Goal: Leave review/rating

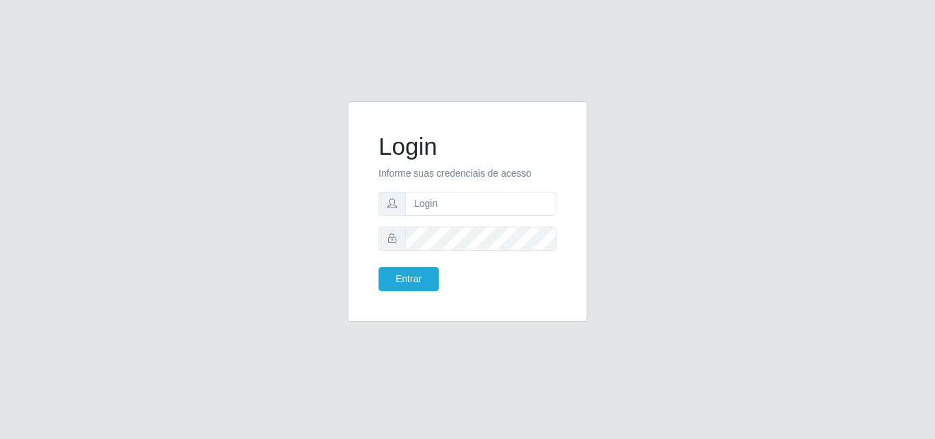
type input "vitoria@saullus"
click at [379, 267] on button "Entrar" at bounding box center [409, 279] width 60 height 24
click at [434, 284] on button "Entrar" at bounding box center [409, 279] width 60 height 24
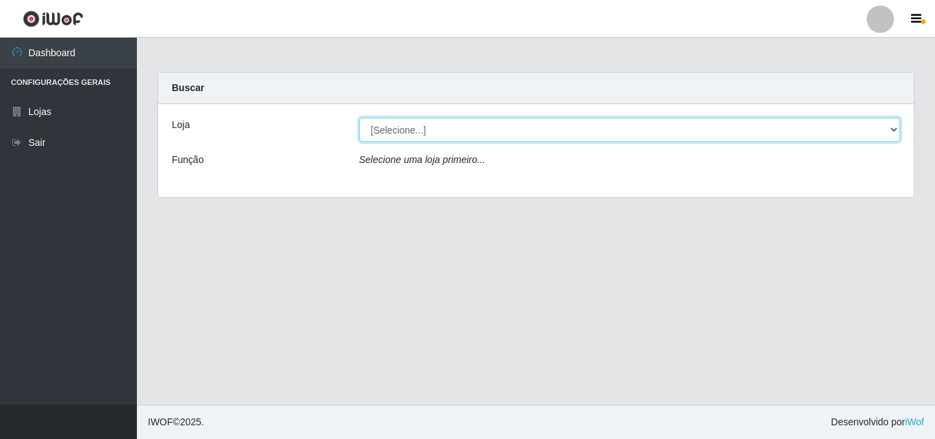
click at [535, 129] on select "[Selecione...] Saullus Supermercados" at bounding box center [630, 130] width 542 height 24
select select "423"
click at [359, 118] on select "[Selecione...] Saullus Supermercados" at bounding box center [630, 130] width 542 height 24
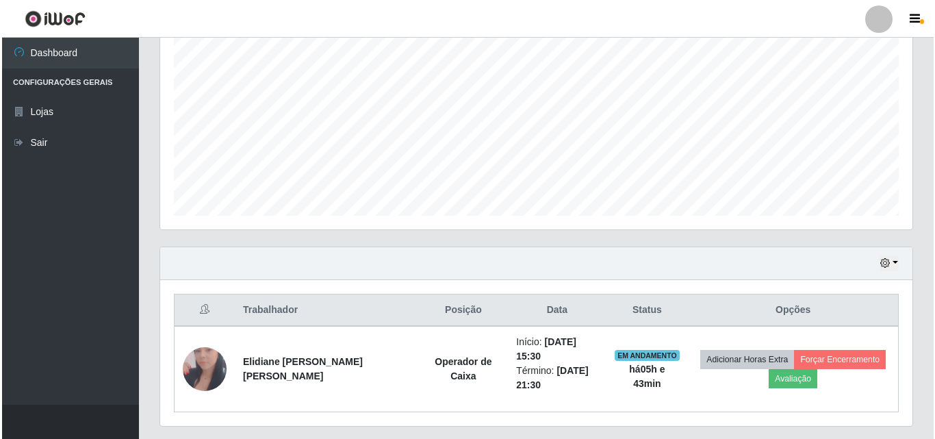
scroll to position [312, 0]
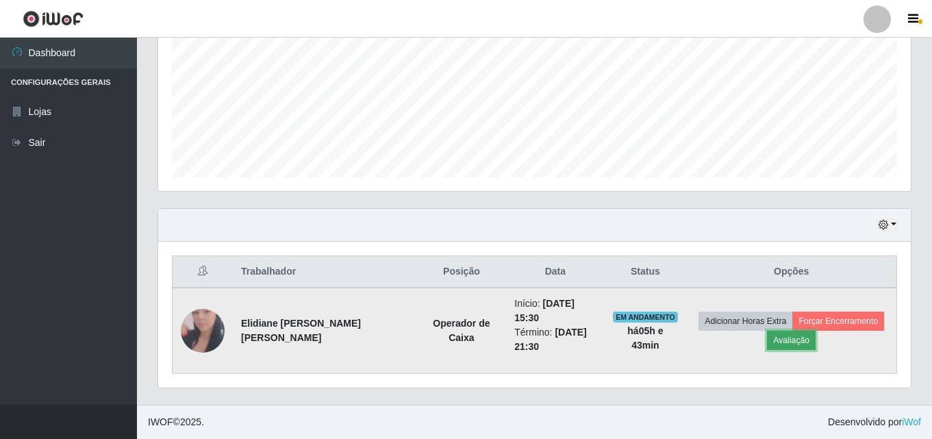
click at [800, 344] on button "Avaliação" at bounding box center [791, 340] width 49 height 19
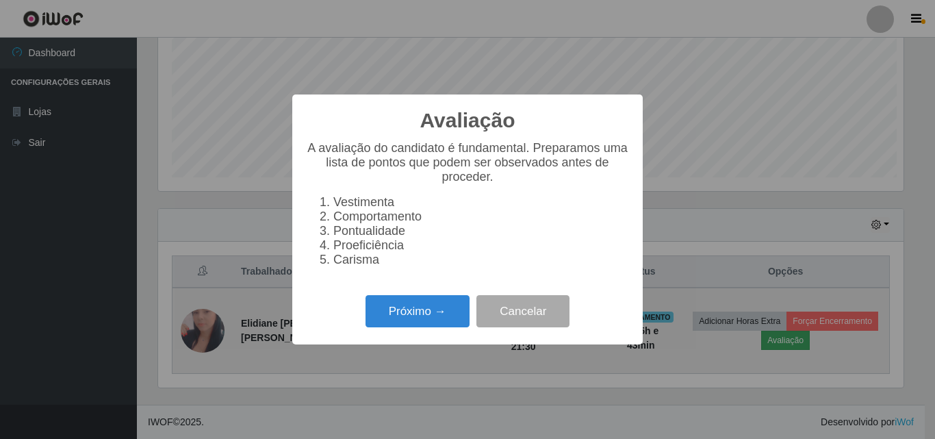
scroll to position [284, 746]
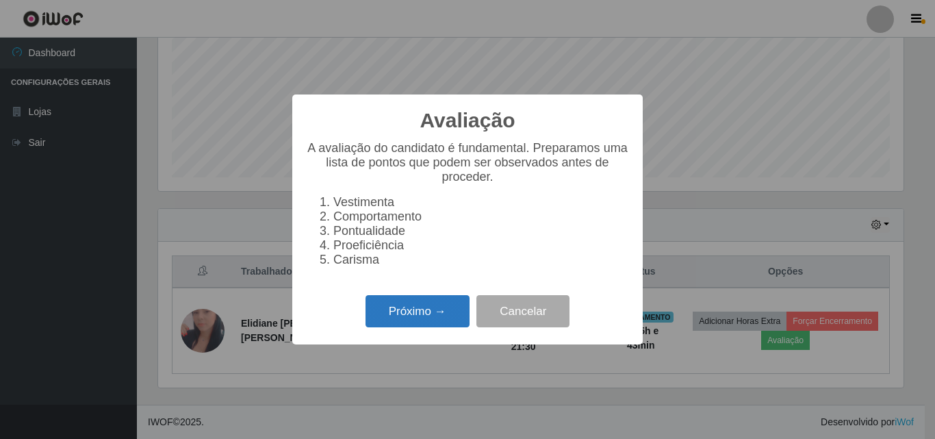
click at [446, 327] on button "Próximo →" at bounding box center [418, 311] width 104 height 32
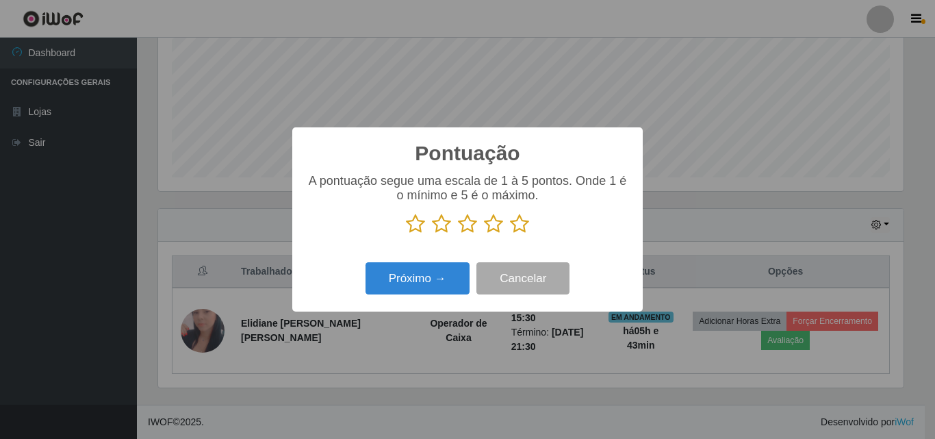
scroll to position [684302, 683841]
click at [528, 223] on icon at bounding box center [519, 224] width 19 height 21
click at [510, 234] on input "radio" at bounding box center [510, 234] width 0 height 0
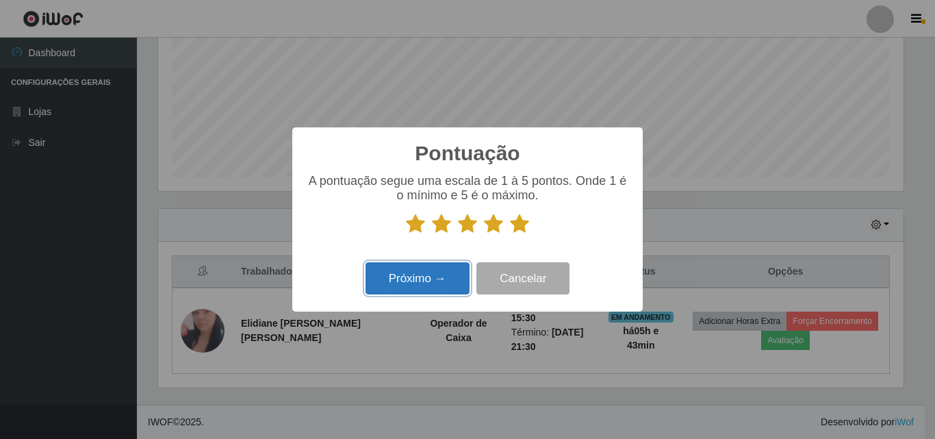
click at [413, 287] on button "Próximo →" at bounding box center [418, 278] width 104 height 32
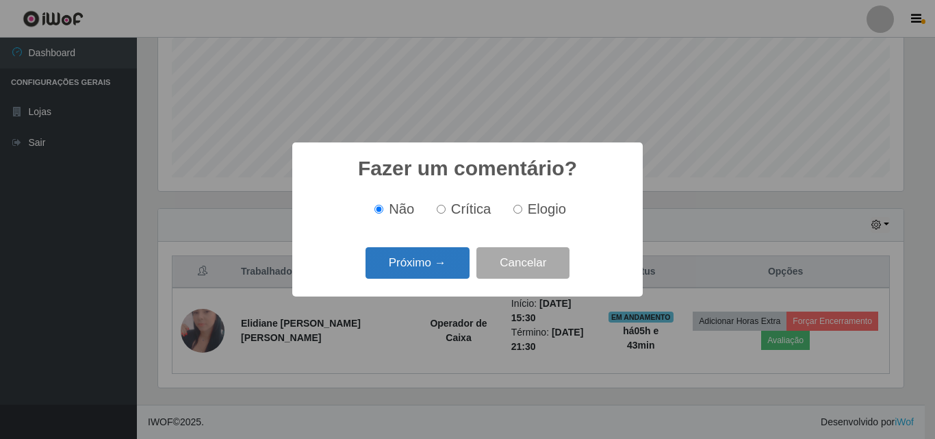
click at [416, 274] on button "Próximo →" at bounding box center [418, 263] width 104 height 32
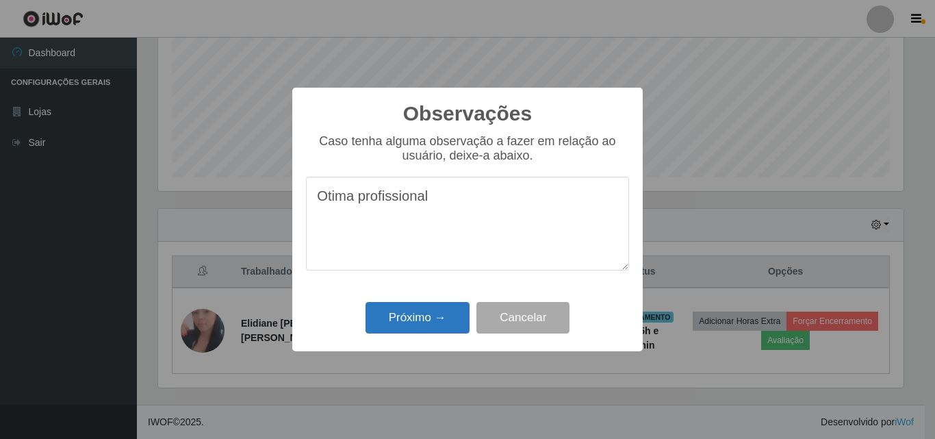
type textarea "Otima profissional"
click at [422, 322] on button "Próximo →" at bounding box center [418, 318] width 104 height 32
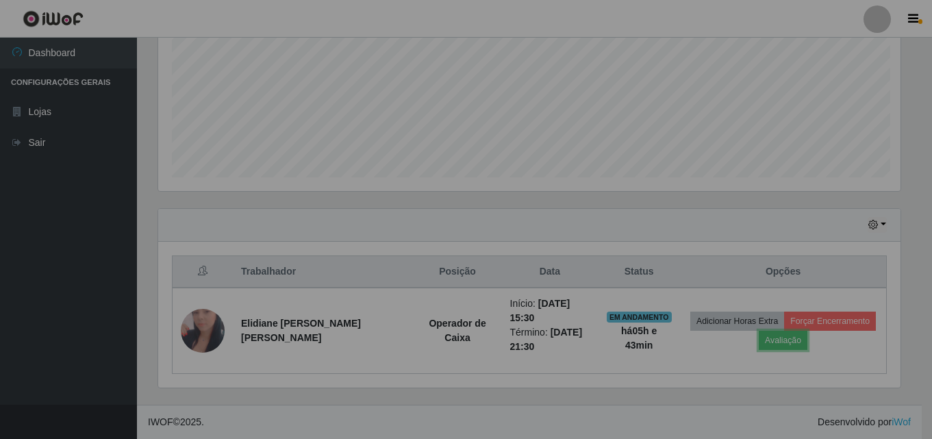
scroll to position [284, 752]
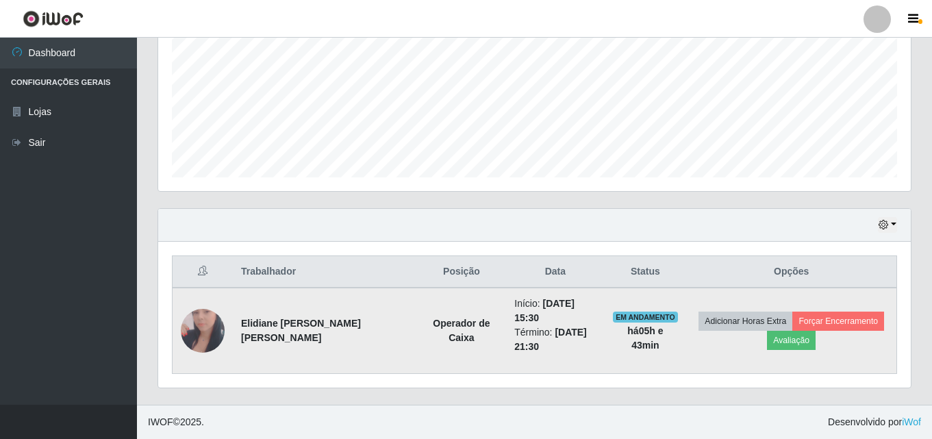
click at [871, 310] on td "Adicionar Horas Extra Forçar Encerramento Avaliação" at bounding box center [791, 331] width 210 height 86
click at [872, 322] on button "Forçar Encerramento" at bounding box center [838, 320] width 92 height 19
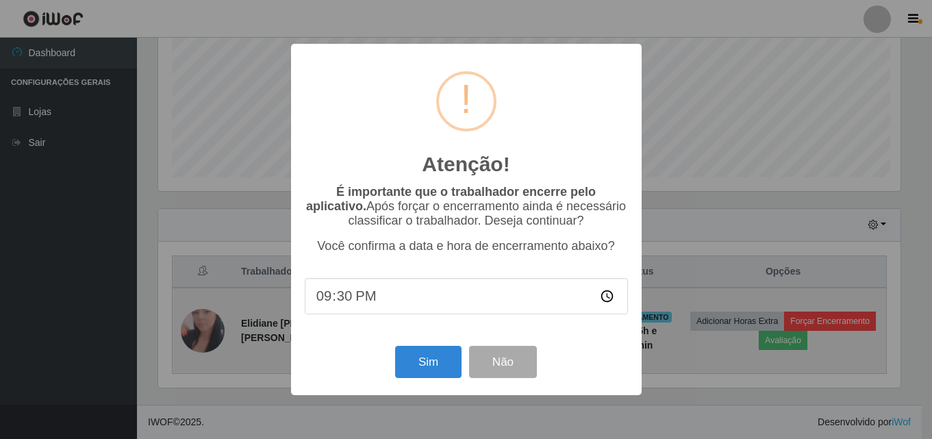
scroll to position [284, 746]
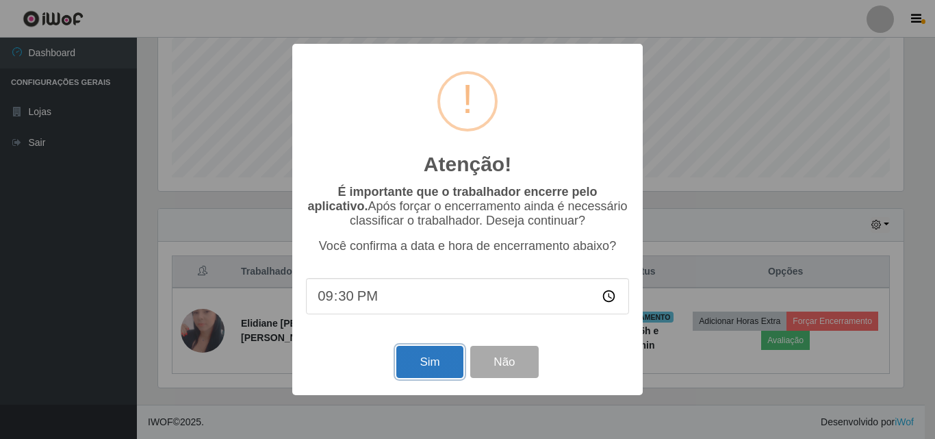
click at [446, 366] on button "Sim" at bounding box center [429, 362] width 66 height 32
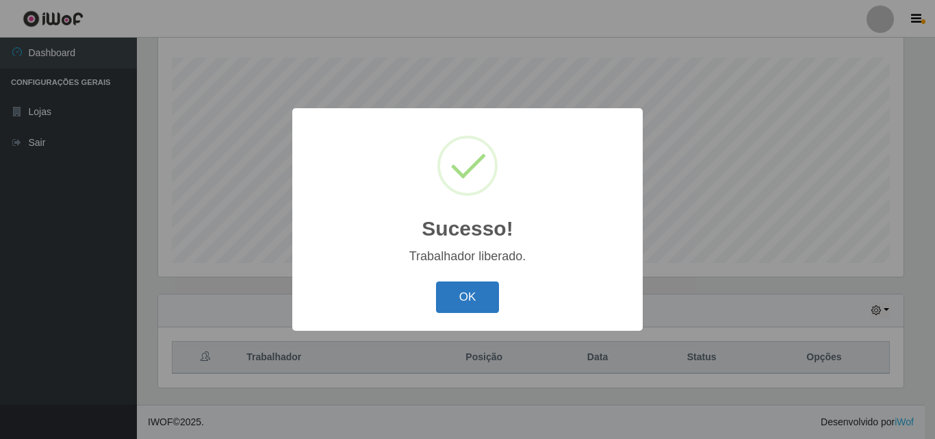
click at [487, 296] on button "OK" at bounding box center [468, 297] width 64 height 32
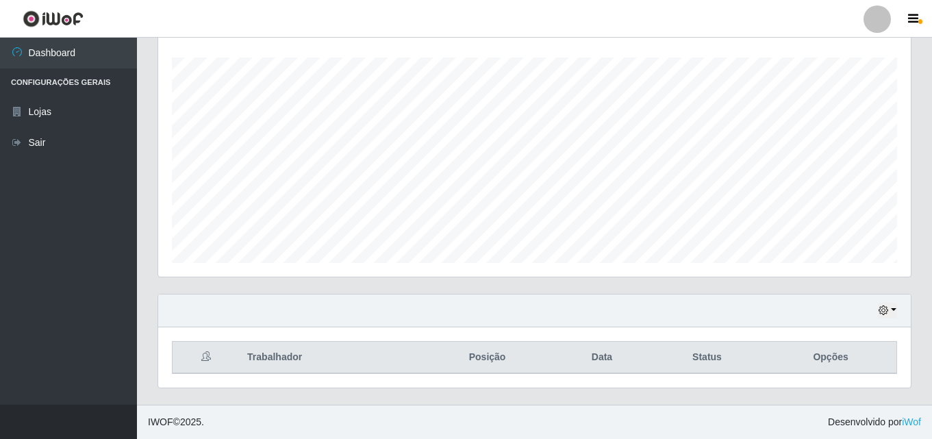
scroll to position [284, 752]
